Goal: Transaction & Acquisition: Download file/media

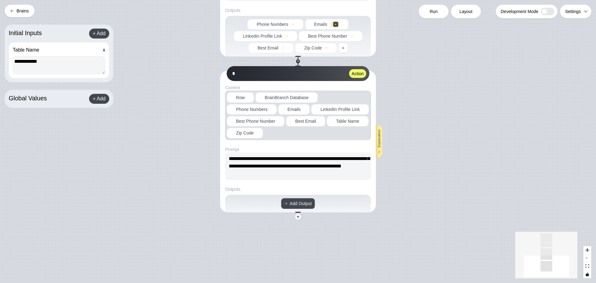
click at [23, 10] on button "Brains" at bounding box center [20, 11] width 30 height 12
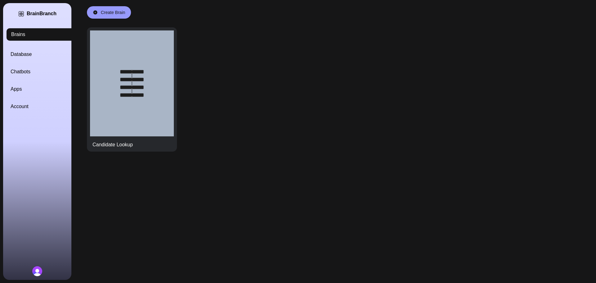
click at [20, 57] on link "Database" at bounding box center [45, 54] width 68 height 7
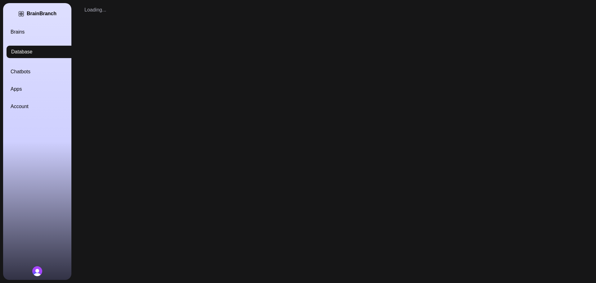
click at [21, 31] on link "Brains" at bounding box center [45, 31] width 68 height 7
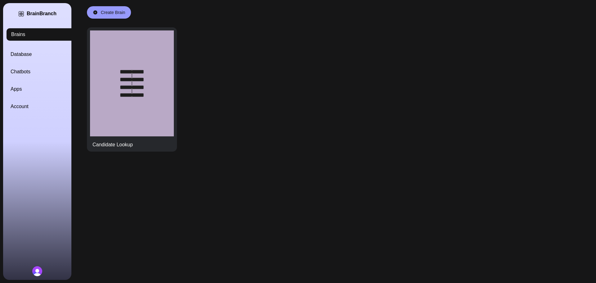
click at [29, 52] on link "Database" at bounding box center [45, 54] width 68 height 7
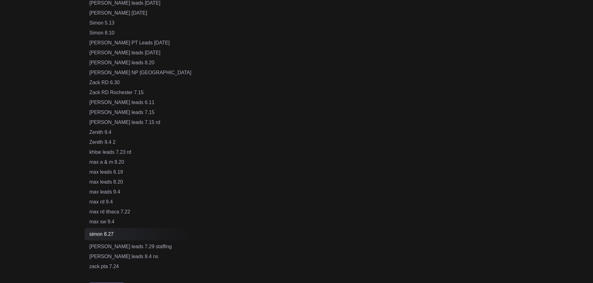
scroll to position [372, 0]
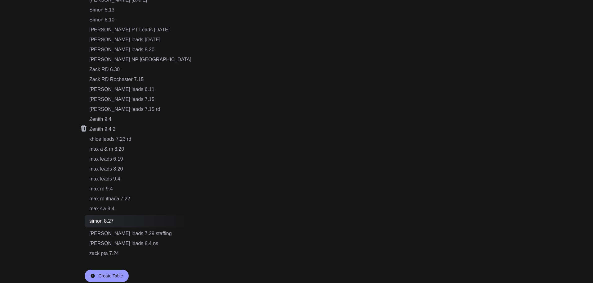
click at [114, 126] on div "Zenith 9.4 2" at bounding box center [140, 128] width 102 height 7
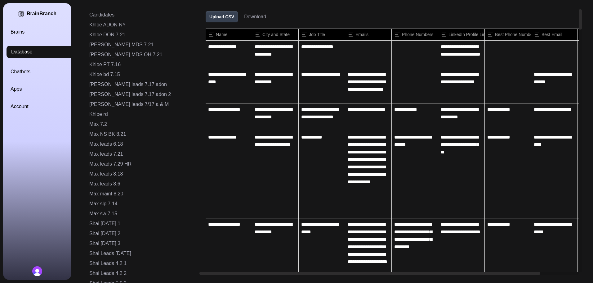
click at [244, 16] on button "Download" at bounding box center [255, 16] width 22 height 7
